Goal: Task Accomplishment & Management: Manage account settings

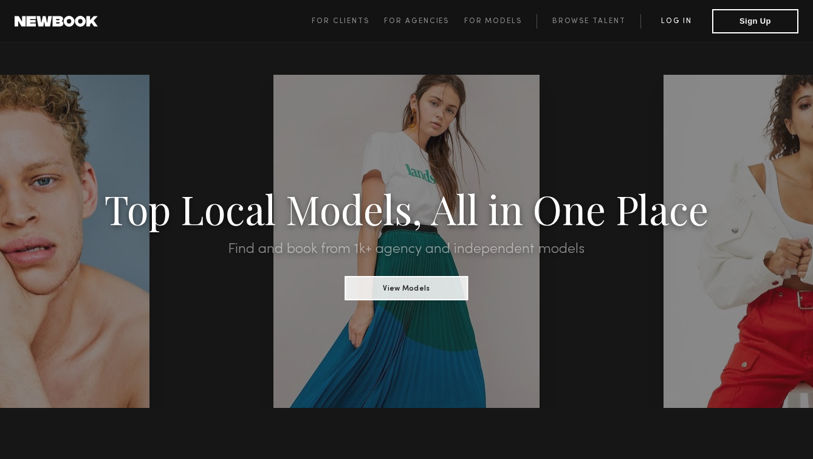
click at [673, 26] on link "Log in" at bounding box center [676, 21] width 72 height 15
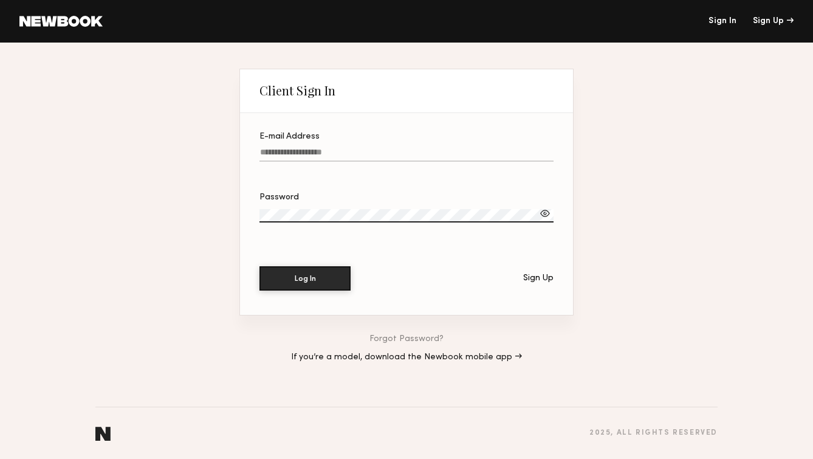
click at [346, 142] on label "E-mail Address" at bounding box center [406, 152] width 294 height 41
click at [346, 148] on input "E-mail Address" at bounding box center [406, 155] width 294 height 14
click at [335, 159] on input "E-mail Address" at bounding box center [406, 155] width 294 height 14
type input "**********"
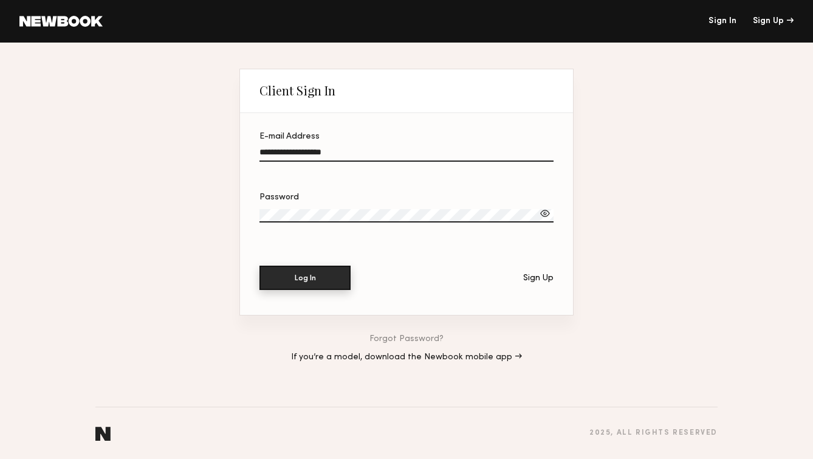
click at [314, 284] on button "Log In" at bounding box center [304, 278] width 91 height 24
click at [547, 215] on div at bounding box center [545, 213] width 12 height 12
